Goal: Answer question/provide support: Answer question/provide support

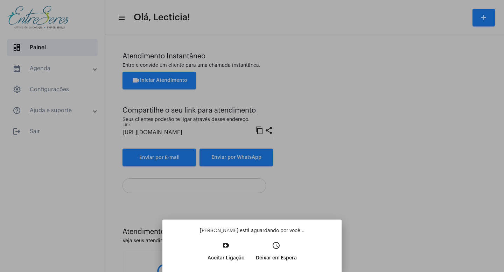
click at [224, 255] on p "Aceitar Ligação" at bounding box center [226, 258] width 37 height 13
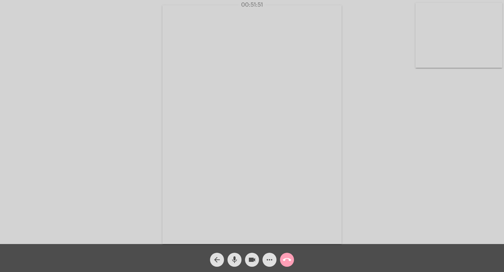
click at [290, 261] on mat-icon "call_end" at bounding box center [287, 260] width 8 height 8
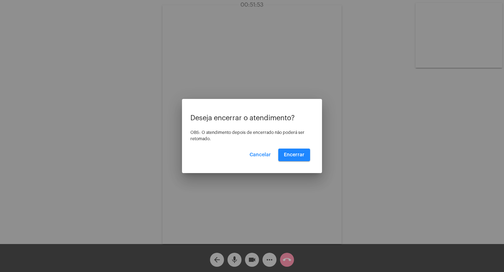
click at [297, 163] on mat-dialog-container "Deseja encerrar o atendimento? OBS: O atendimento depois de encerrado não poder…" at bounding box center [252, 136] width 140 height 74
click at [297, 157] on span "Encerrar" at bounding box center [294, 155] width 21 height 5
